Goal: Information Seeking & Learning: Learn about a topic

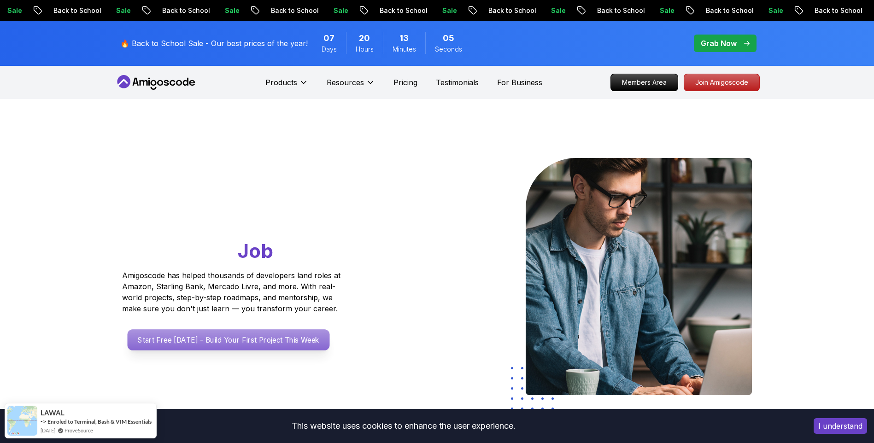
click at [254, 342] on p "Start Free [DATE] - Build Your First Project This Week" at bounding box center [228, 339] width 202 height 21
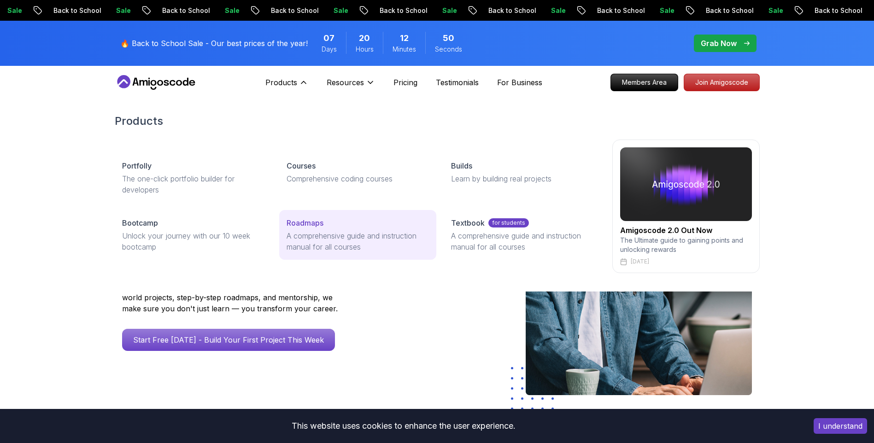
click at [396, 235] on p "A comprehensive guide and instruction manual for all courses" at bounding box center [358, 241] width 142 height 22
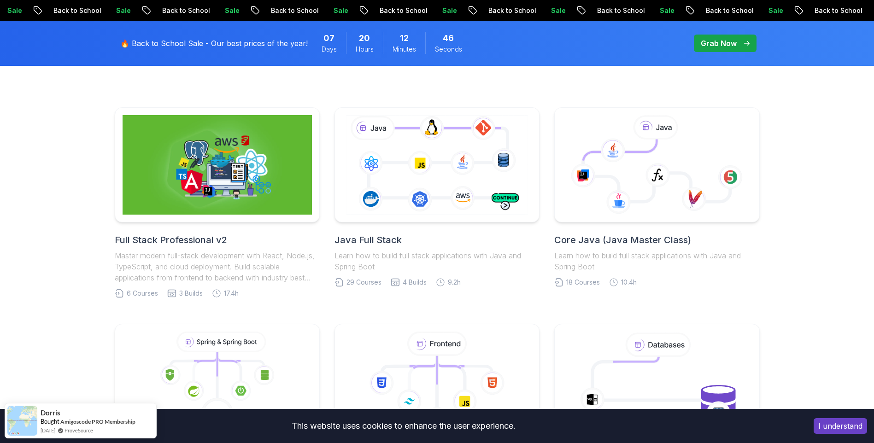
scroll to position [184, 0]
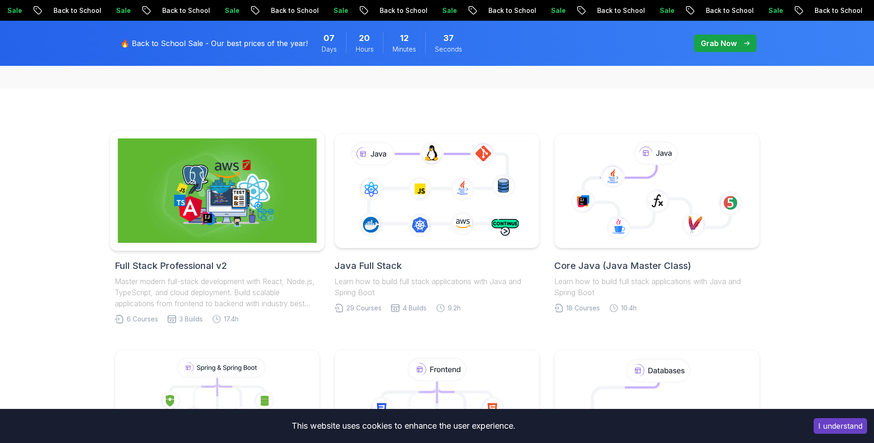
click at [222, 213] on img at bounding box center [216, 191] width 199 height 105
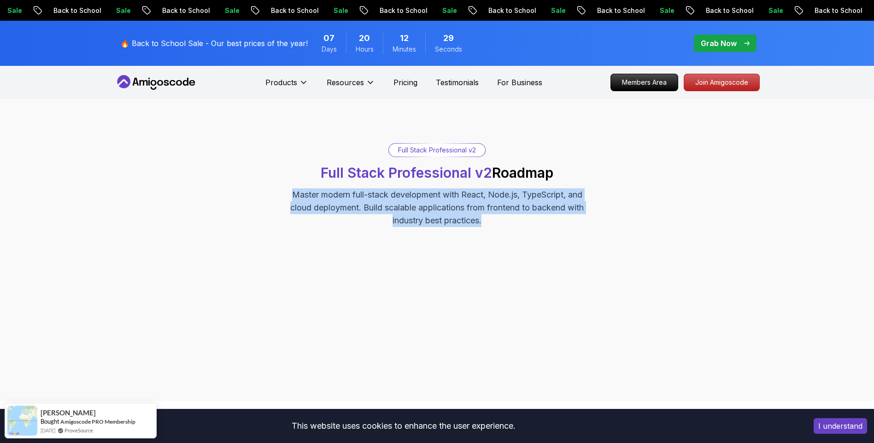
drag, startPoint x: 268, startPoint y: 193, endPoint x: 525, endPoint y: 220, distance: 258.5
click at [525, 220] on div "Full Stack Professional v2 Full Stack Professional v2 Roadmap Master modern ful…" at bounding box center [437, 185] width 645 height 84
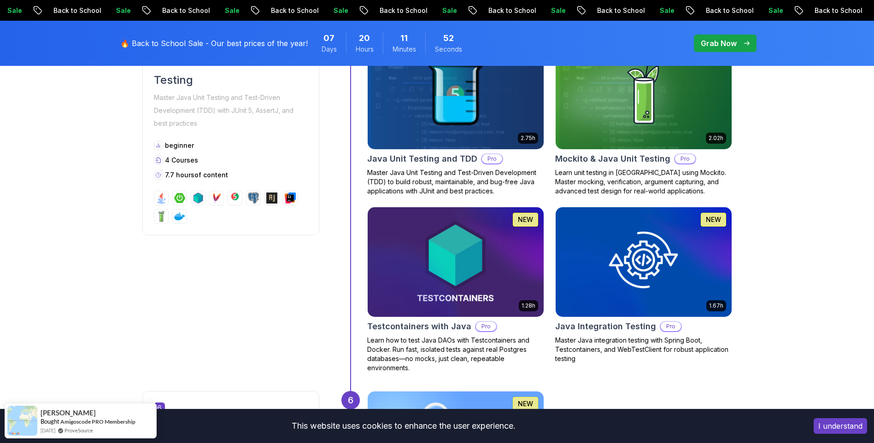
scroll to position [1106, 0]
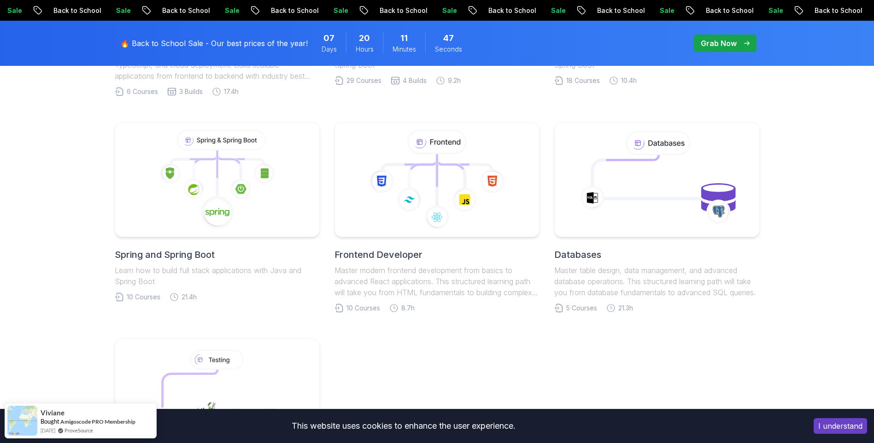
scroll to position [461, 0]
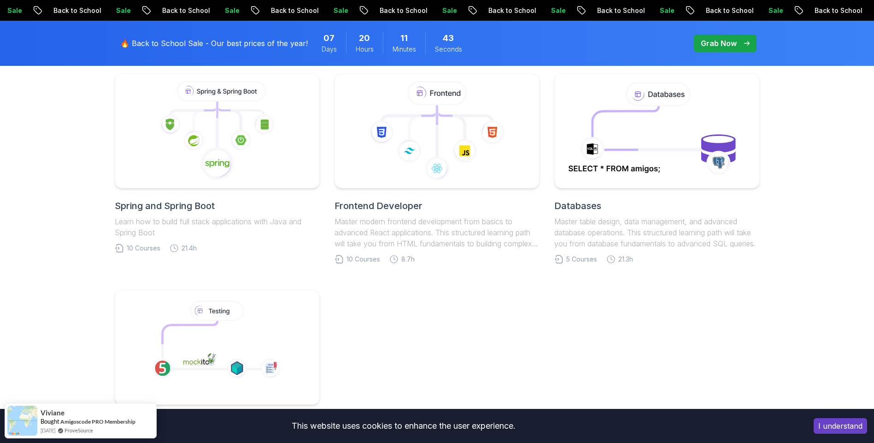
click at [202, 203] on h2 "Spring and Spring Boot" at bounding box center [217, 205] width 205 height 13
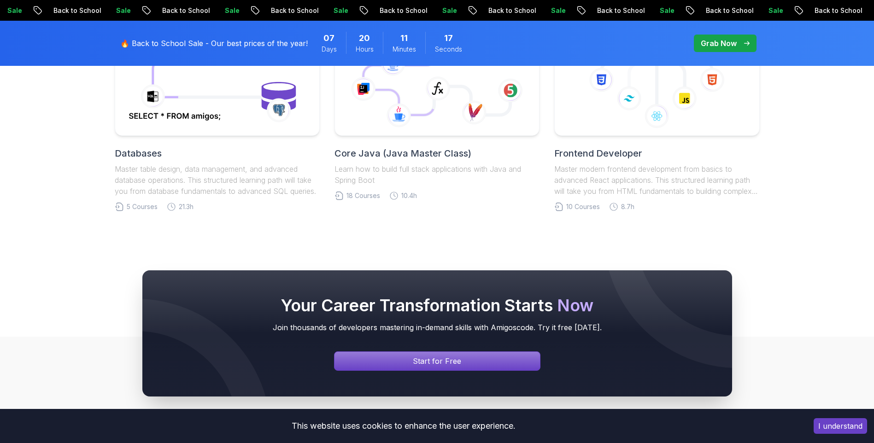
scroll to position [2119, 0]
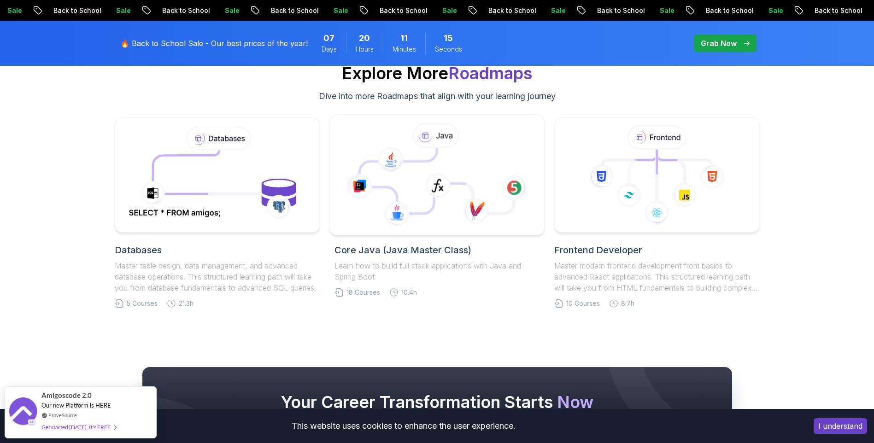
click at [417, 188] on icon at bounding box center [412, 180] width 106 height 65
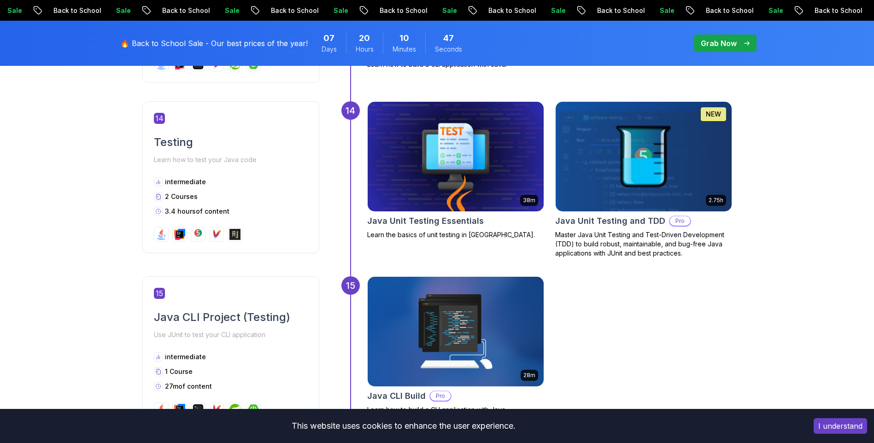
scroll to position [2902, 0]
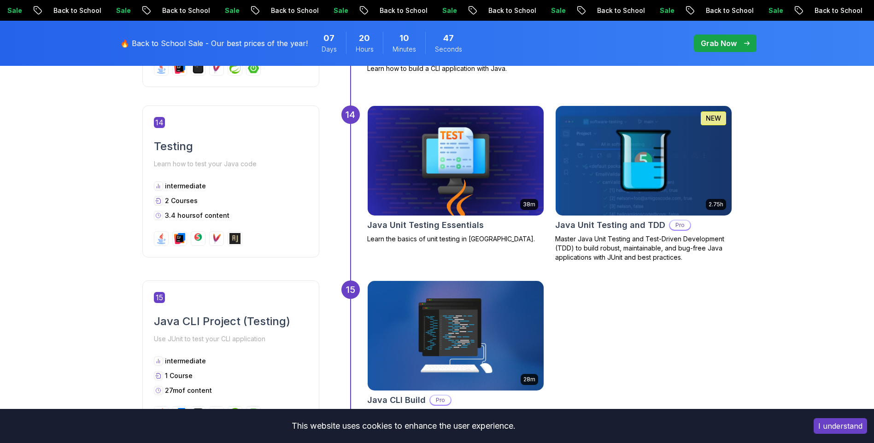
click at [474, 151] on img at bounding box center [455, 160] width 185 height 115
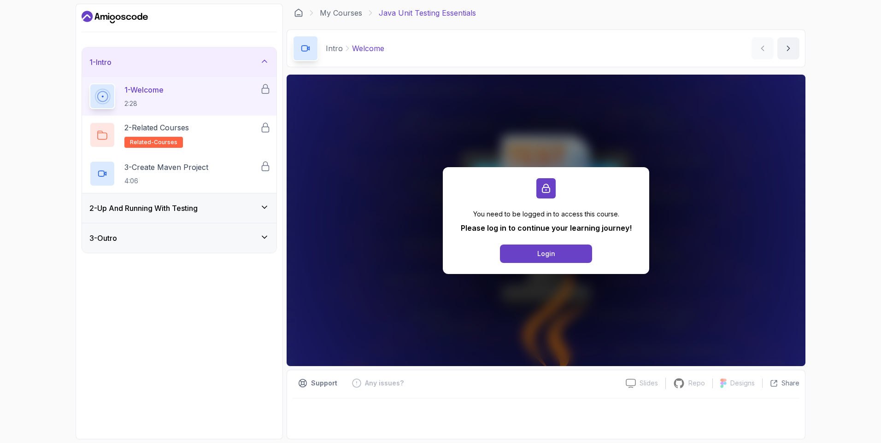
click at [262, 209] on icon at bounding box center [264, 207] width 9 height 9
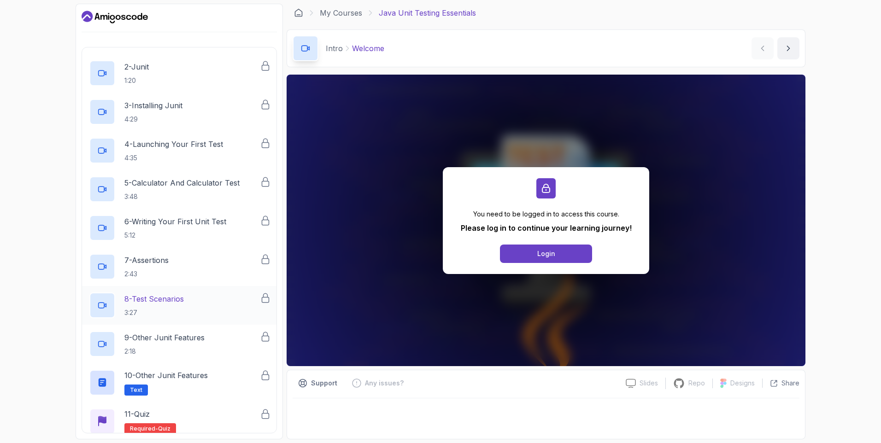
scroll to position [129, 0]
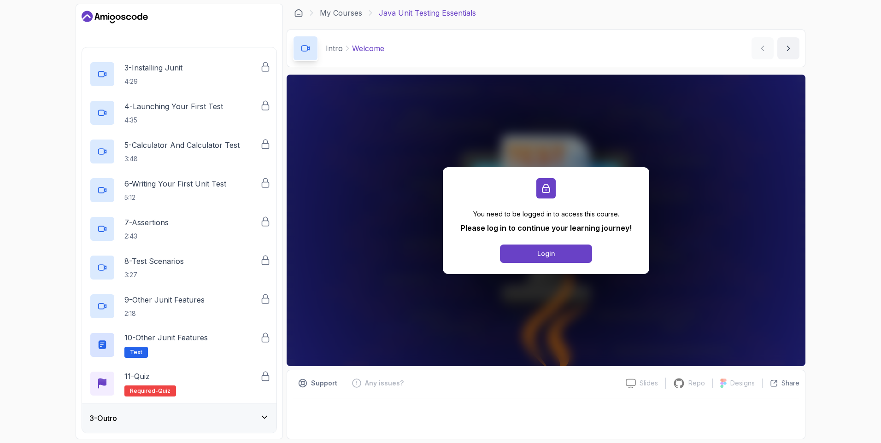
click at [264, 419] on icon at bounding box center [264, 417] width 9 height 9
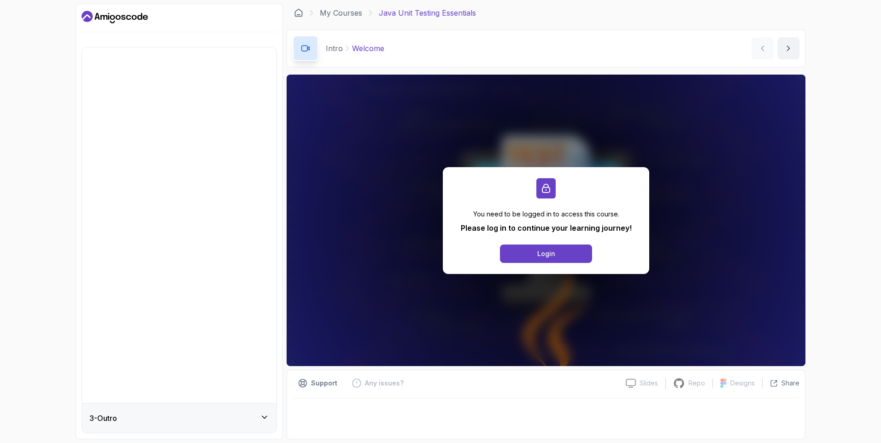
scroll to position [0, 0]
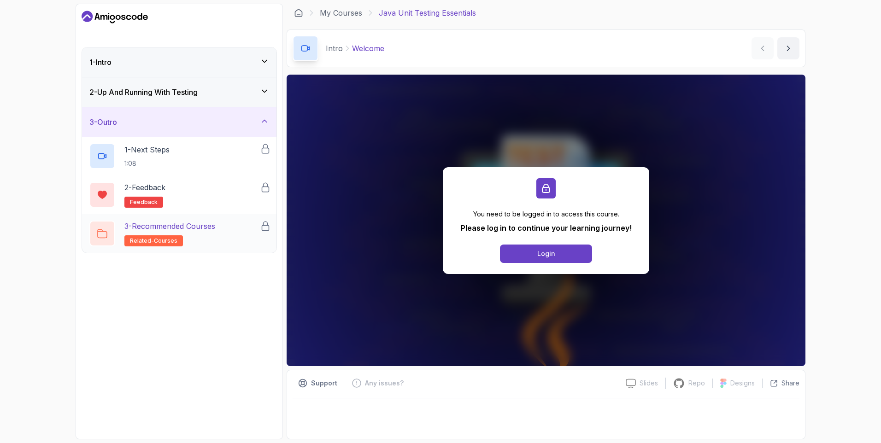
click at [215, 235] on h2 "3 - Recommended Courses related-courses" at bounding box center [169, 234] width 91 height 26
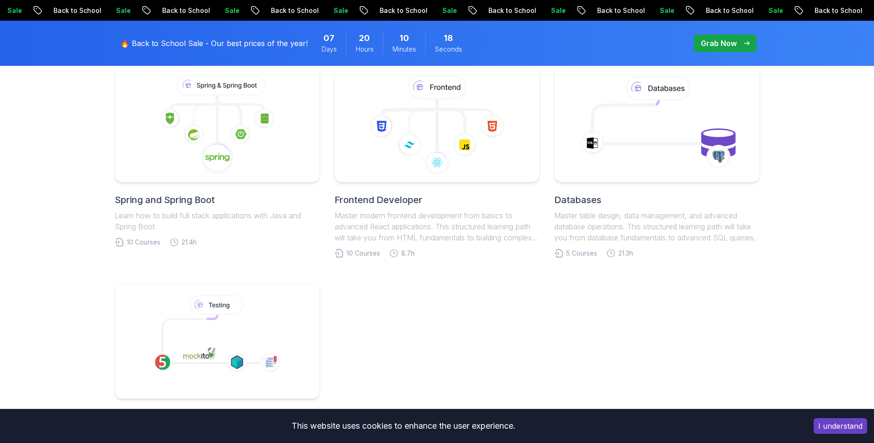
scroll to position [599, 0]
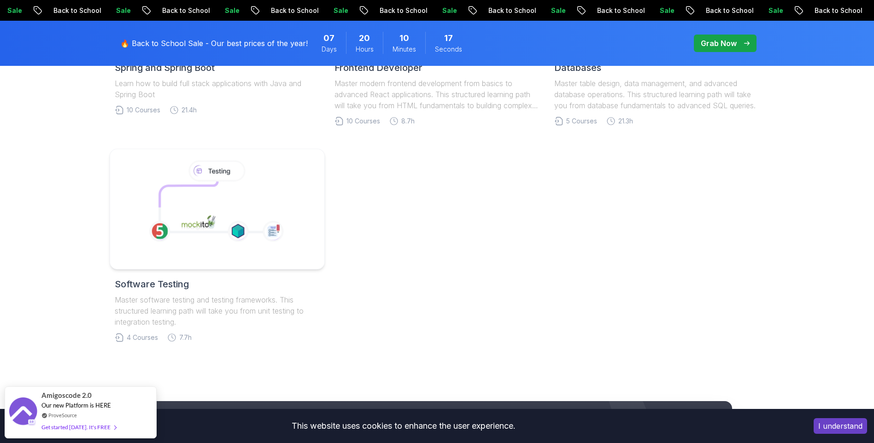
click at [217, 217] on image at bounding box center [198, 223] width 41 height 21
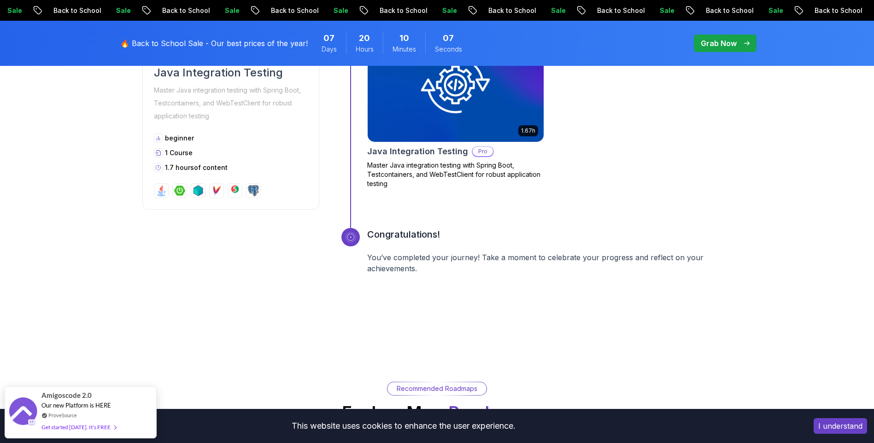
scroll to position [1106, 0]
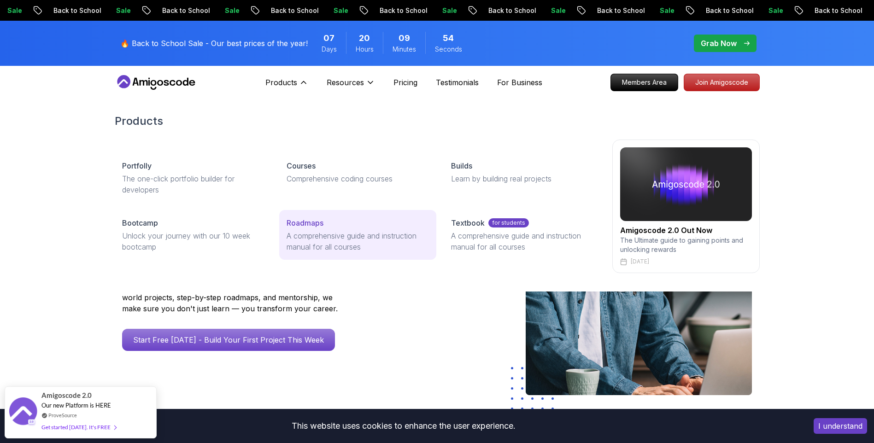
click at [313, 232] on p "A comprehensive guide and instruction manual for all courses" at bounding box center [358, 241] width 142 height 22
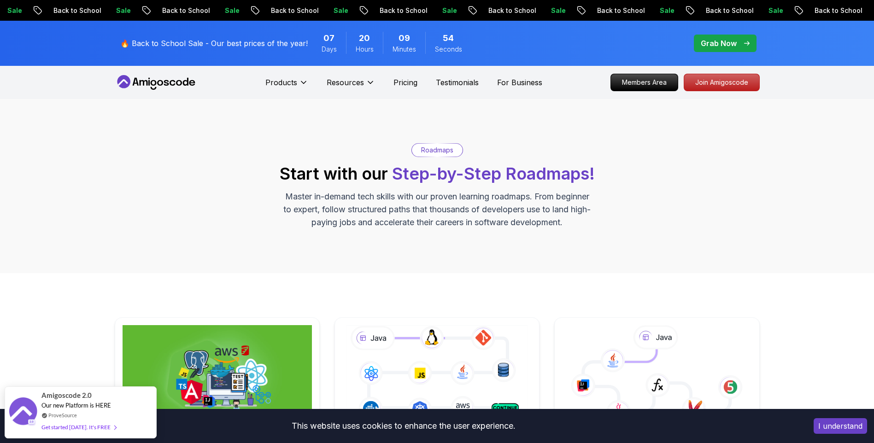
scroll to position [138, 0]
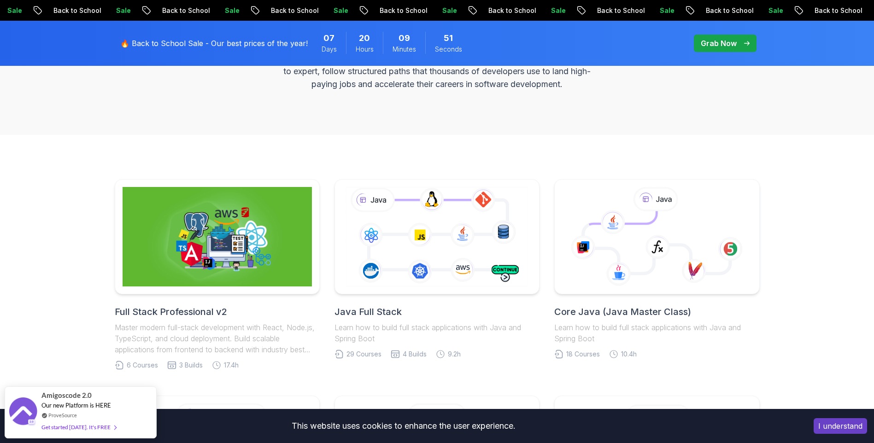
click at [233, 239] on img at bounding box center [217, 237] width 189 height 100
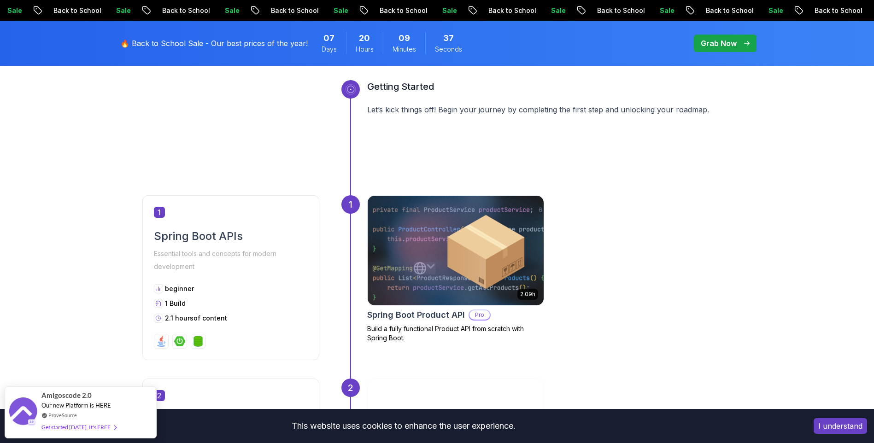
scroll to position [230, 0]
